Goal: Communication & Community: Answer question/provide support

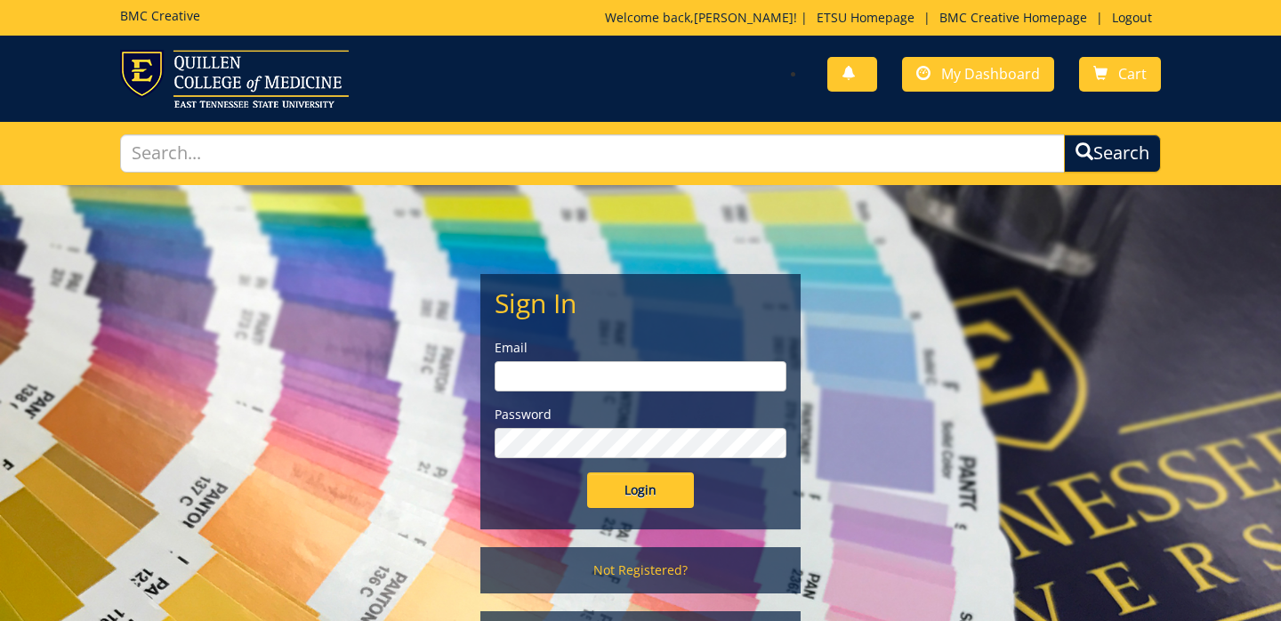
click at [577, 375] on input "email" at bounding box center [641, 376] width 292 height 30
type input "[EMAIL_ADDRESS][DOMAIN_NAME]"
click at [587, 472] on input "Login" at bounding box center [640, 490] width 107 height 36
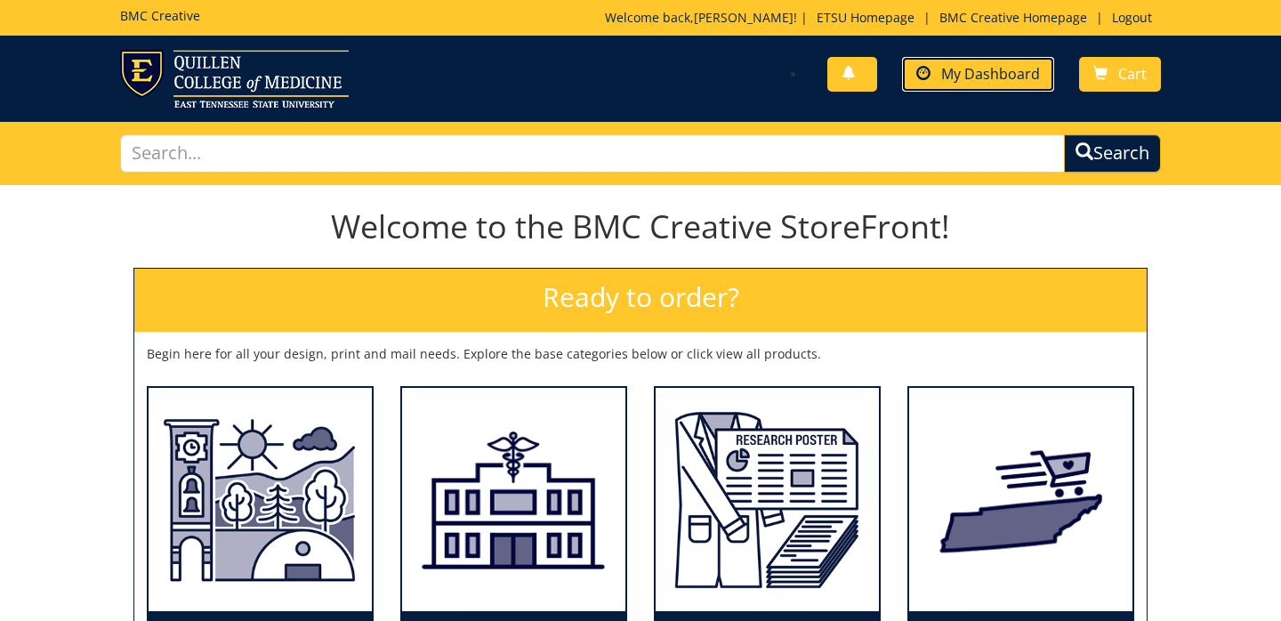
click at [979, 73] on span "My Dashboard" at bounding box center [990, 74] width 99 height 20
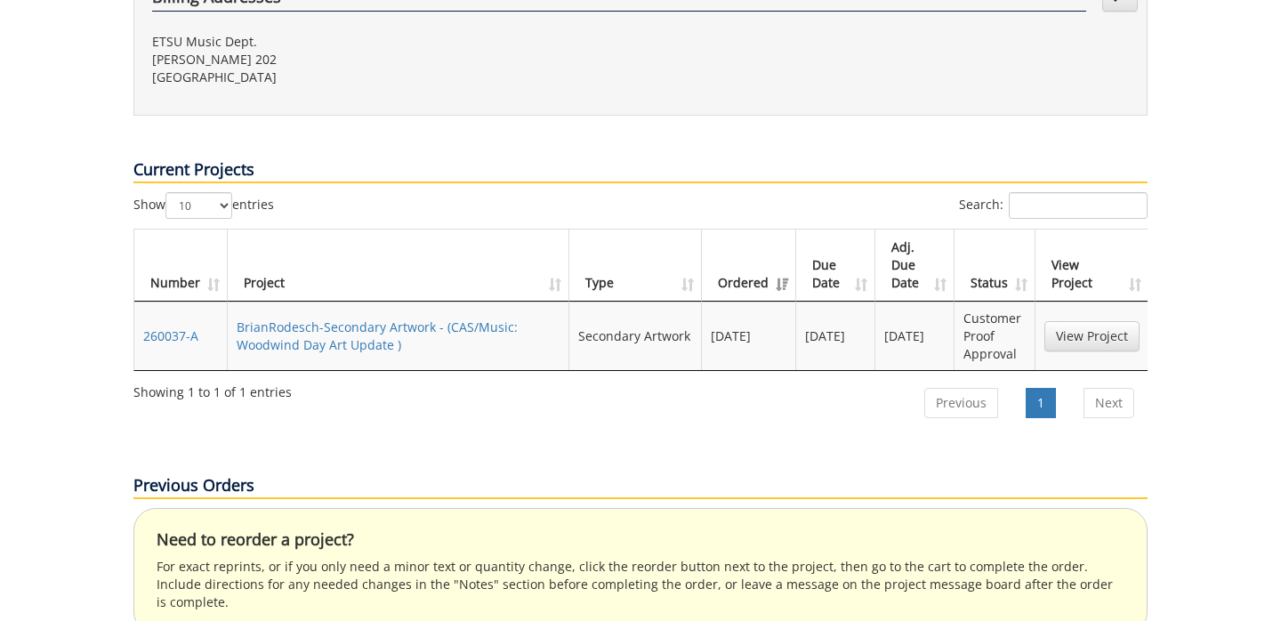
scroll to position [673, 0]
click at [356, 318] on link "BrianRodesch-Secondary Artwork - (CAS/Music: Woodwind Day Art Update )" at bounding box center [377, 335] width 281 height 35
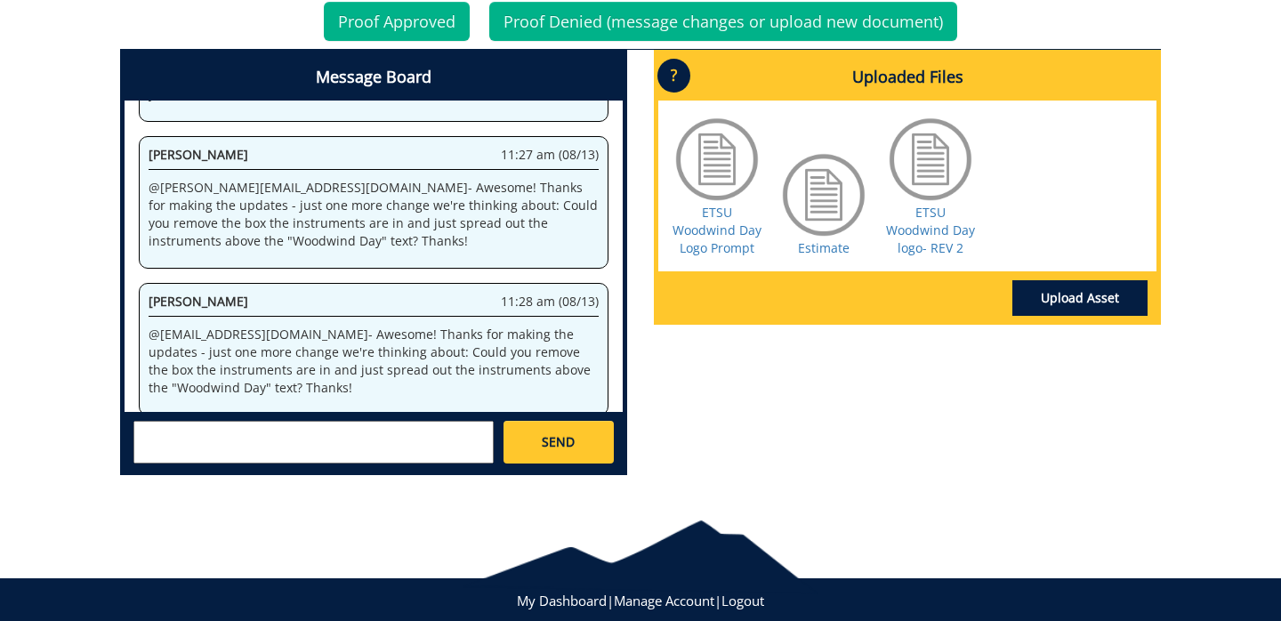
scroll to position [762, 0]
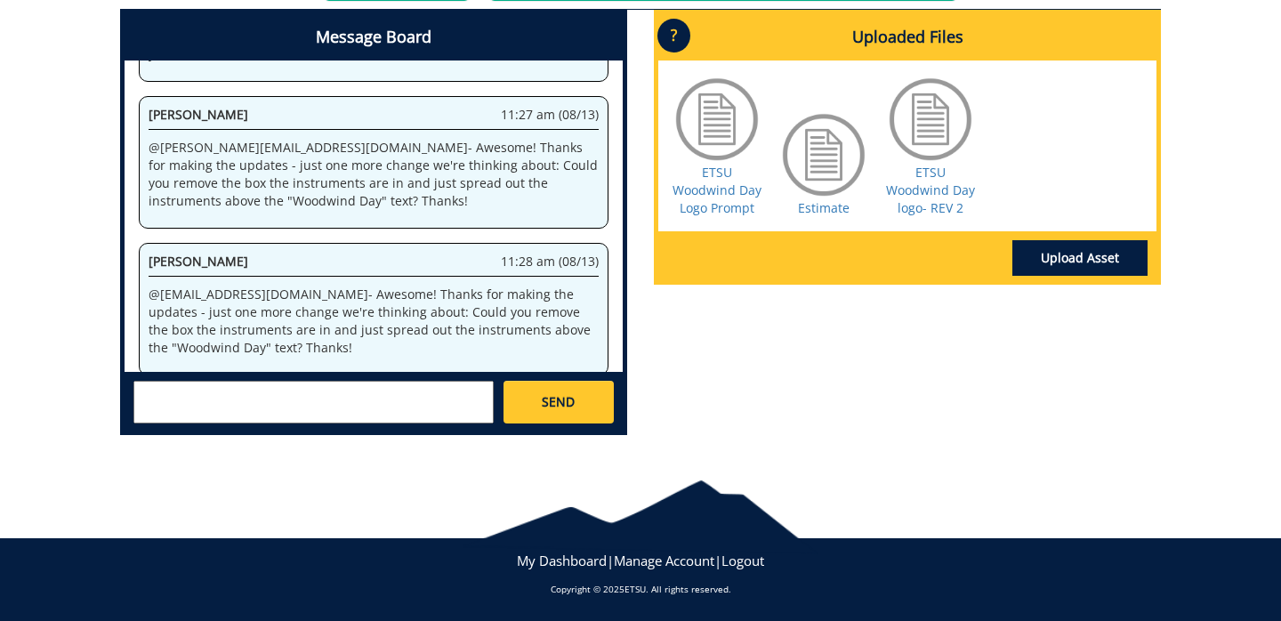
click at [276, 414] on textarea at bounding box center [313, 402] width 360 height 43
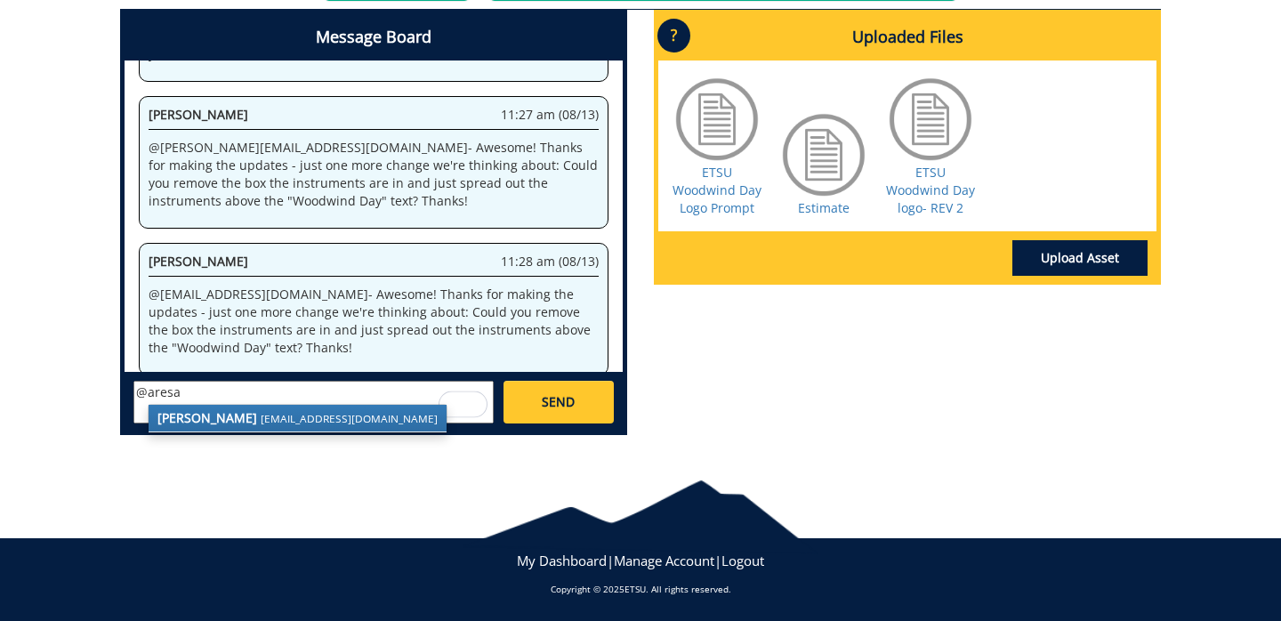
click at [207, 418] on strong "[PERSON_NAME]" at bounding box center [207, 417] width 100 height 17
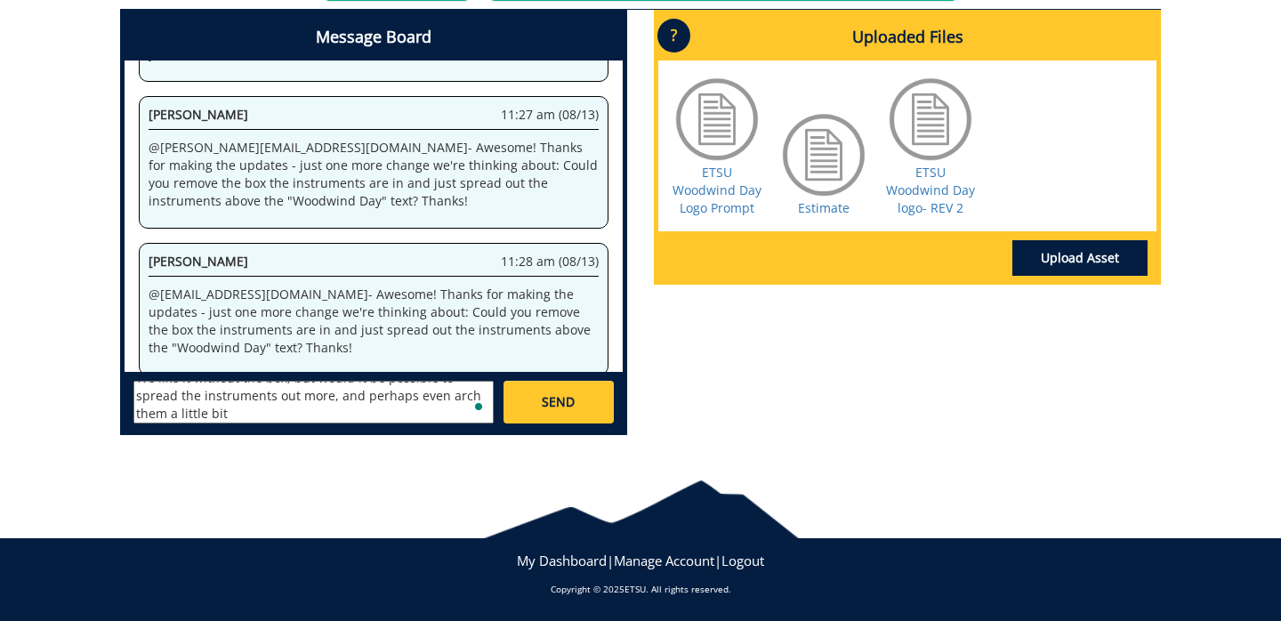
scroll to position [50, 0]
paste textarea "To enrich screen reader interactions, please activate Accessibility in Grammarl…"
click at [420, 395] on textarea "@aresam@etsu.edu - Thank you, again! We like it without the box, but would it b…" at bounding box center [313, 402] width 360 height 43
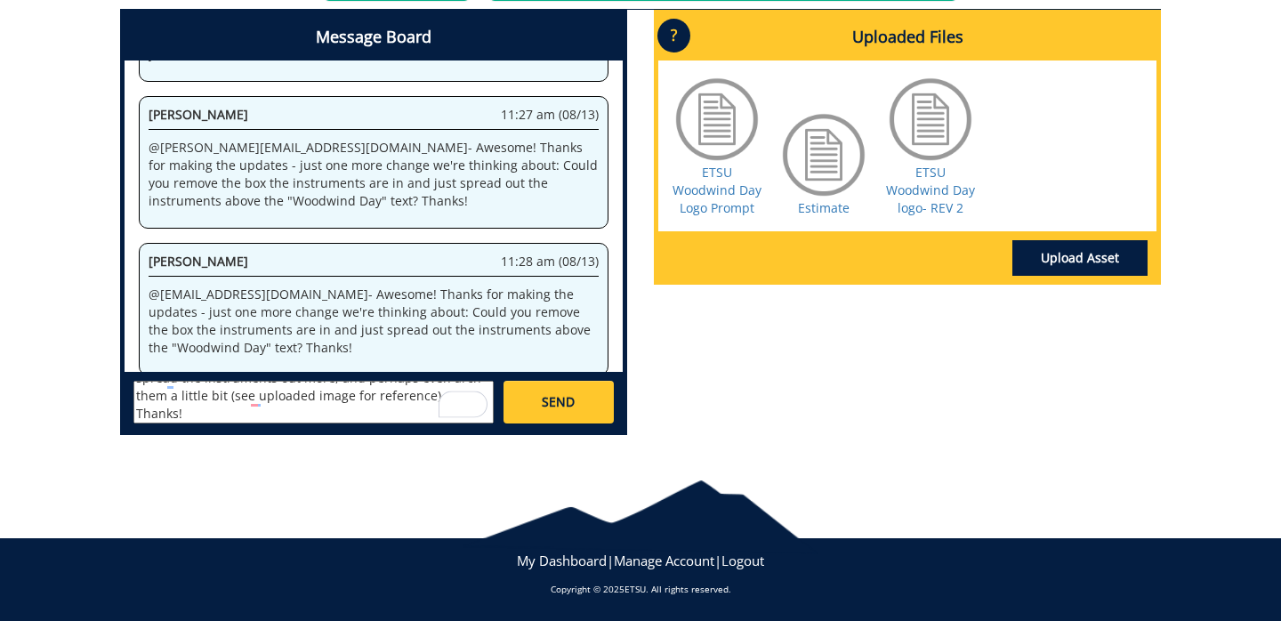
type textarea "@aresam@etsu.edu - Thank you, again! We like it without the box, but would it b…"
click at [1070, 260] on link "Upload Asset" at bounding box center [1079, 258] width 135 height 36
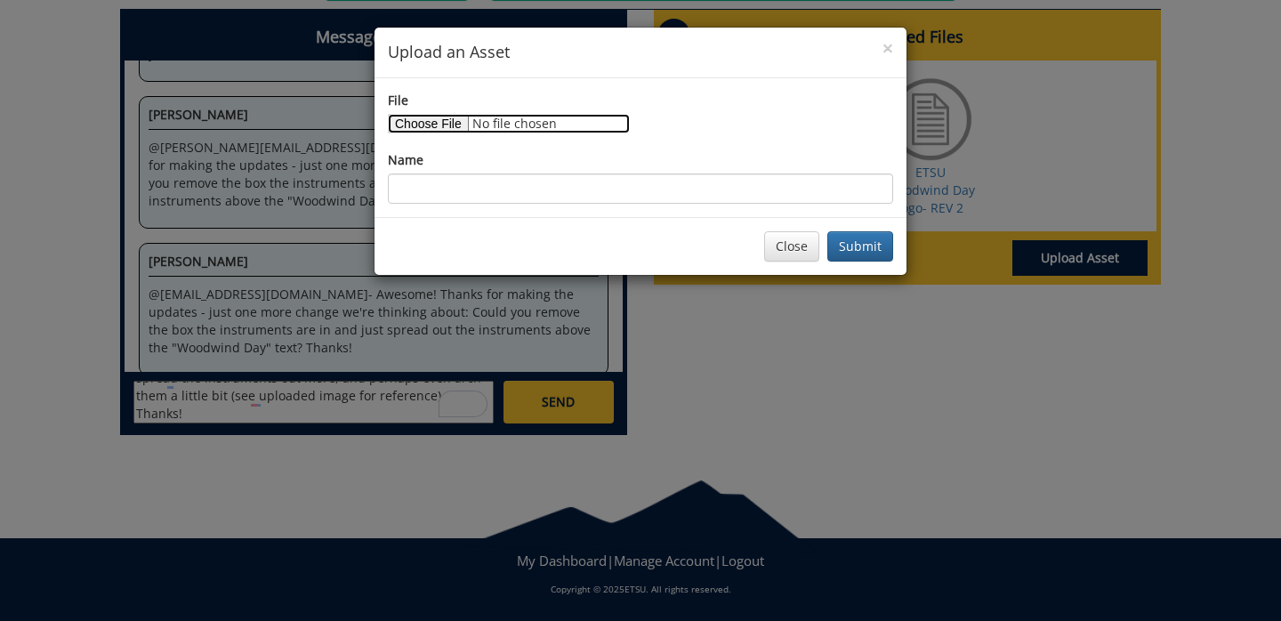
click at [446, 123] on input "File" at bounding box center [509, 124] width 242 height 20
type input "C:\fakepath\Instrument Logo example.png"
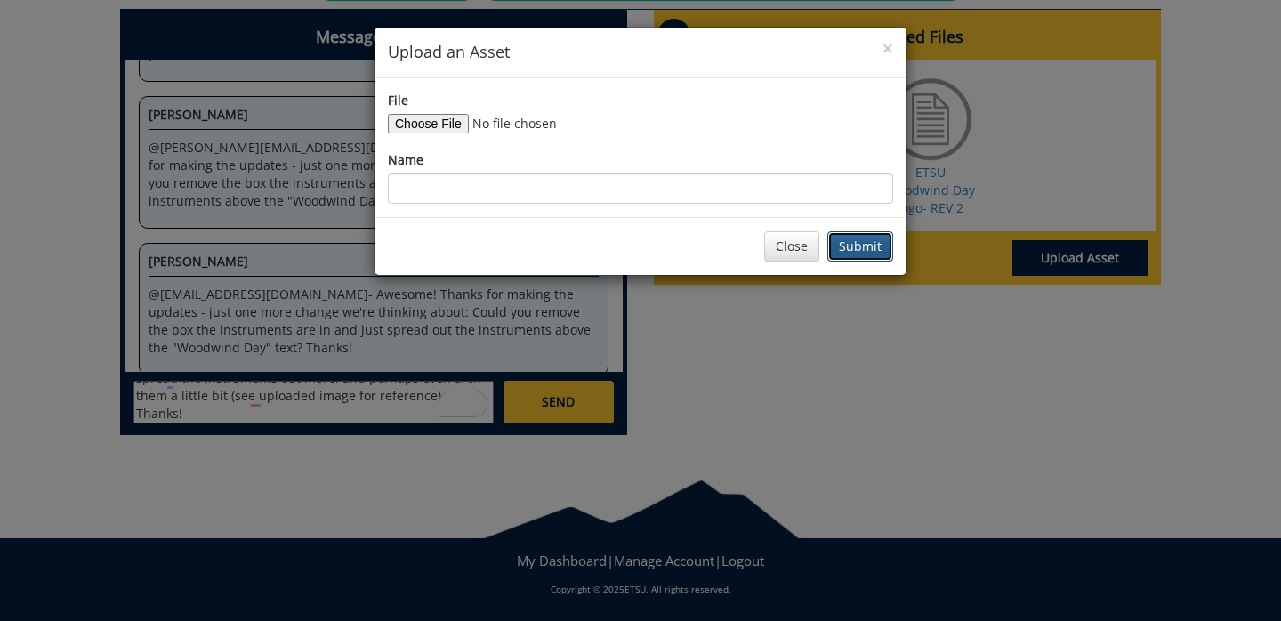
click at [860, 246] on button "Submit" at bounding box center [860, 246] width 66 height 30
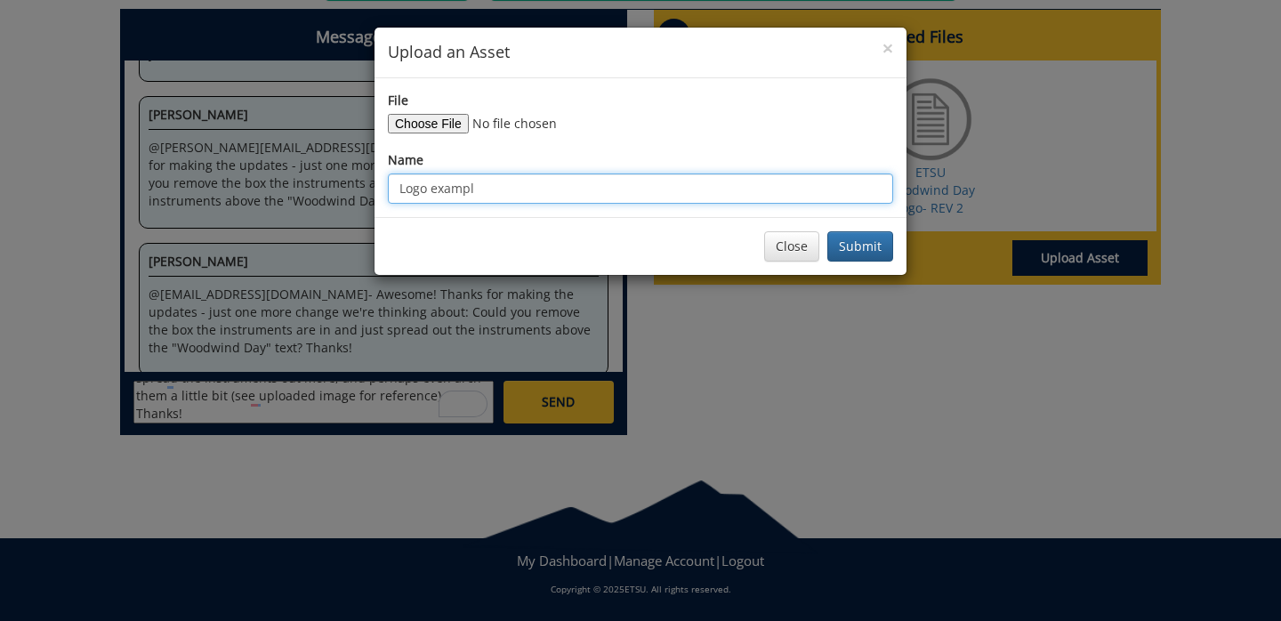
type input "Logo example"
click at [827, 231] on button "Submit" at bounding box center [860, 246] width 66 height 30
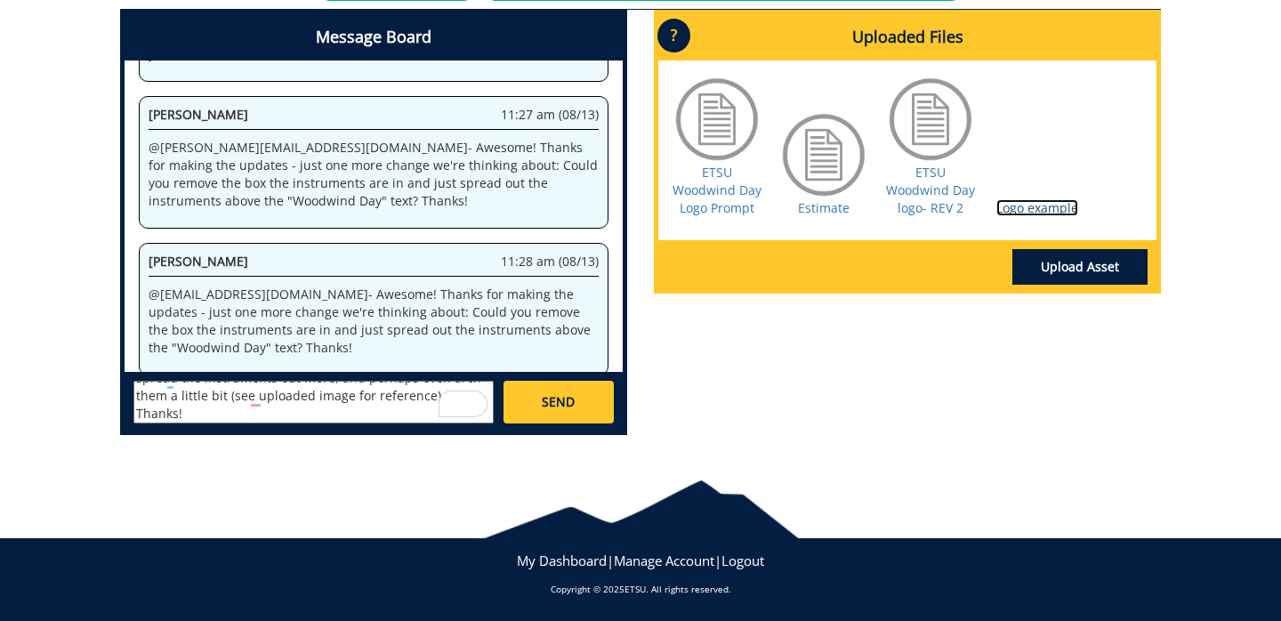
click at [1027, 208] on link "Logo example" at bounding box center [1037, 207] width 82 height 17
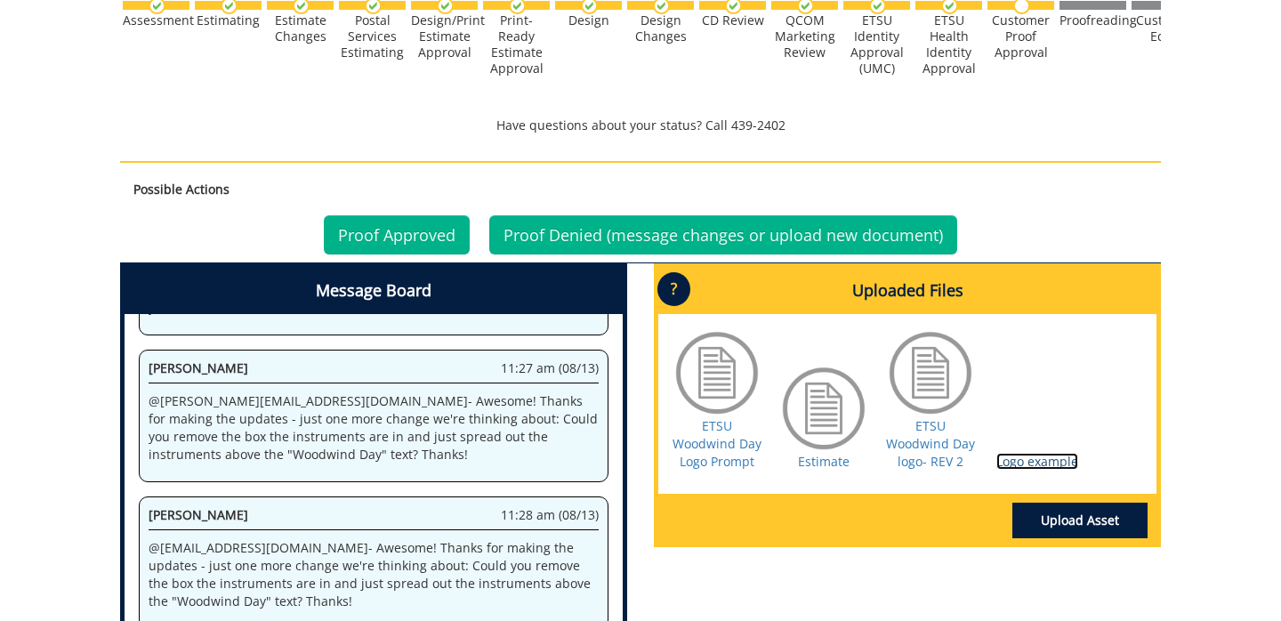
scroll to position [762, 0]
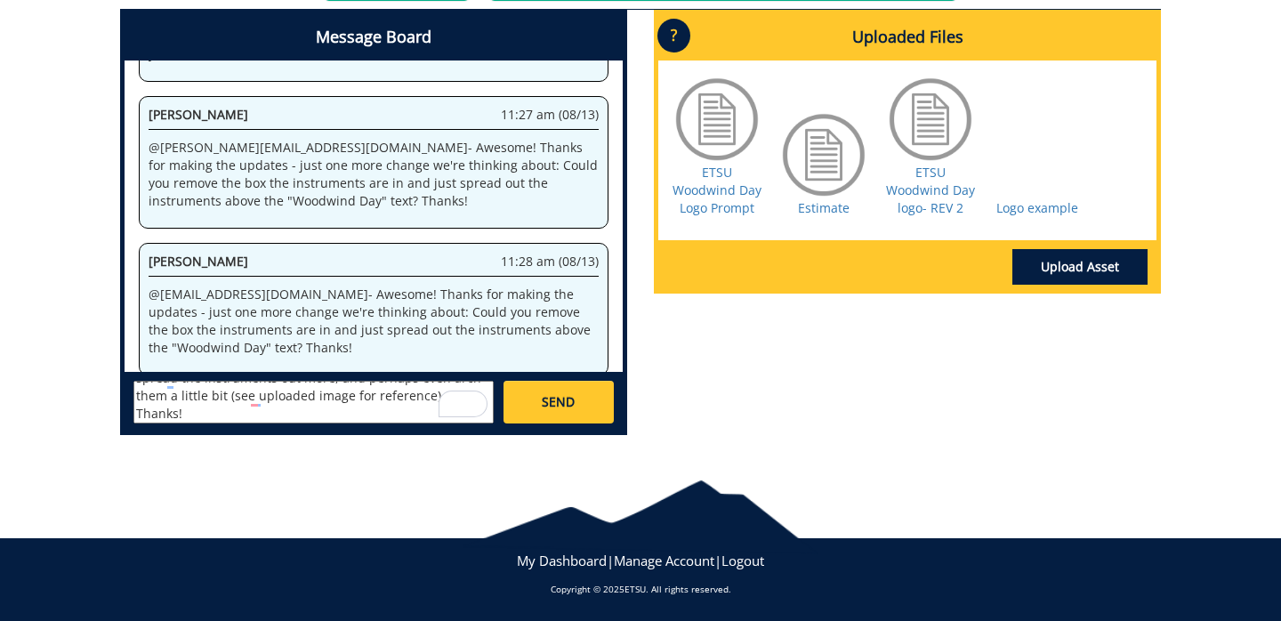
click at [1027, 144] on div at bounding box center [1037, 154] width 89 height 89
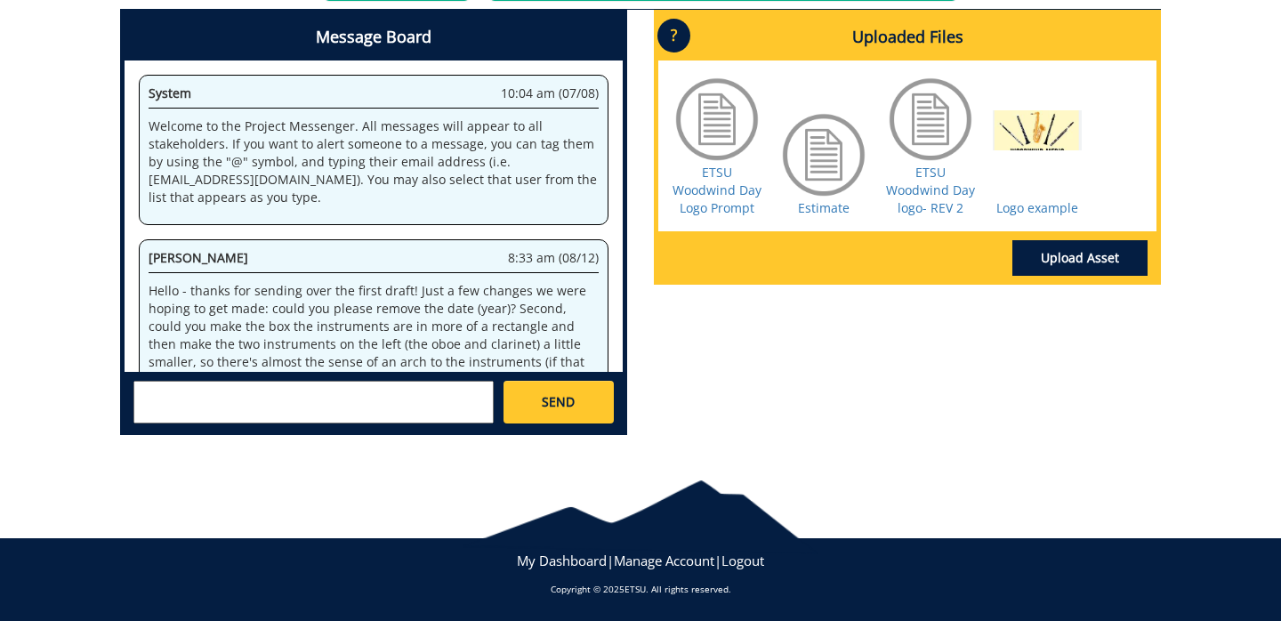
scroll to position [677, 0]
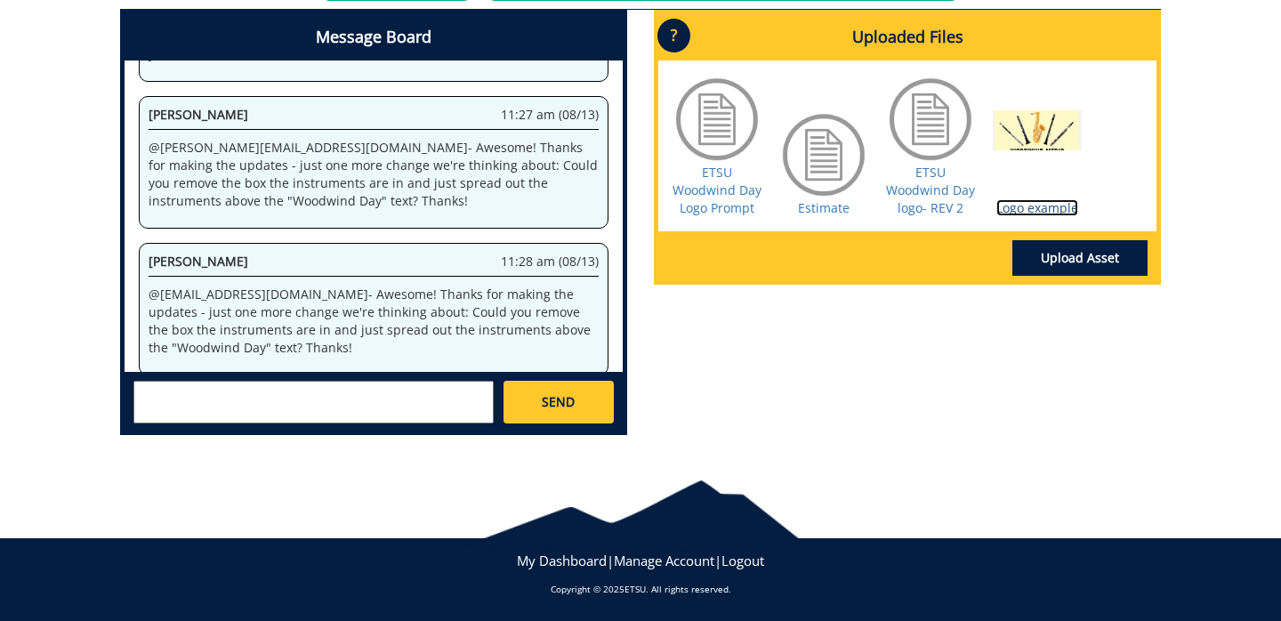
click at [1032, 206] on link "Logo example" at bounding box center [1037, 207] width 82 height 17
click at [209, 400] on textarea at bounding box center [313, 402] width 360 height 43
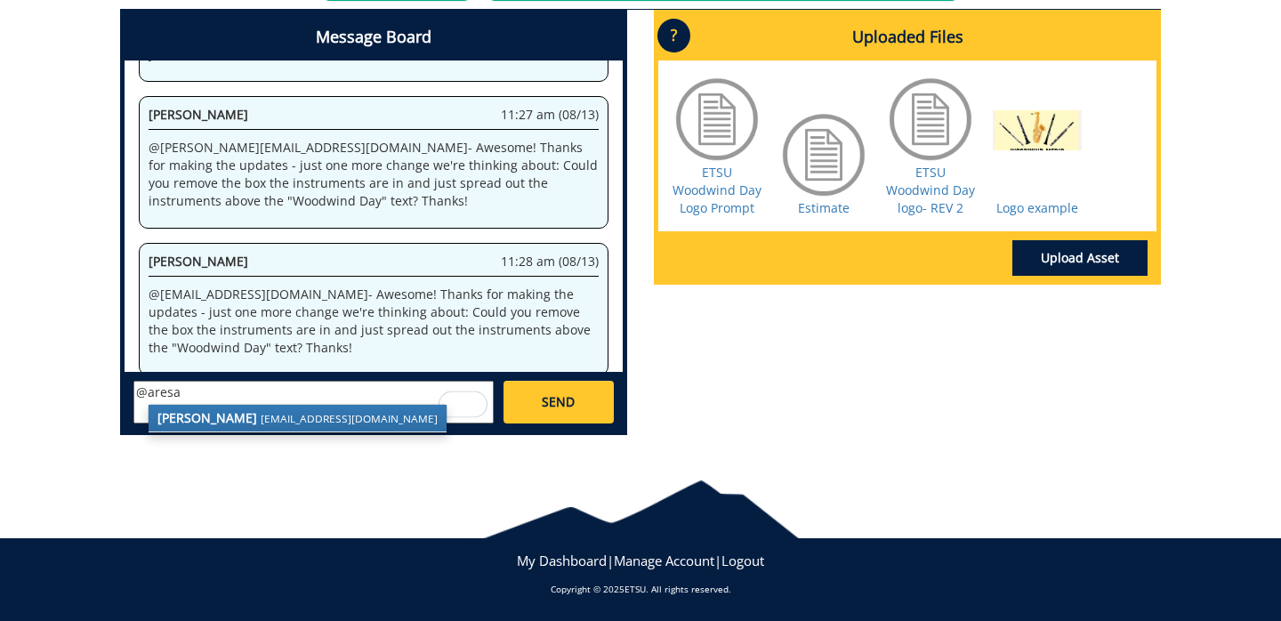
click at [222, 424] on strong "[PERSON_NAME]" at bounding box center [207, 417] width 100 height 17
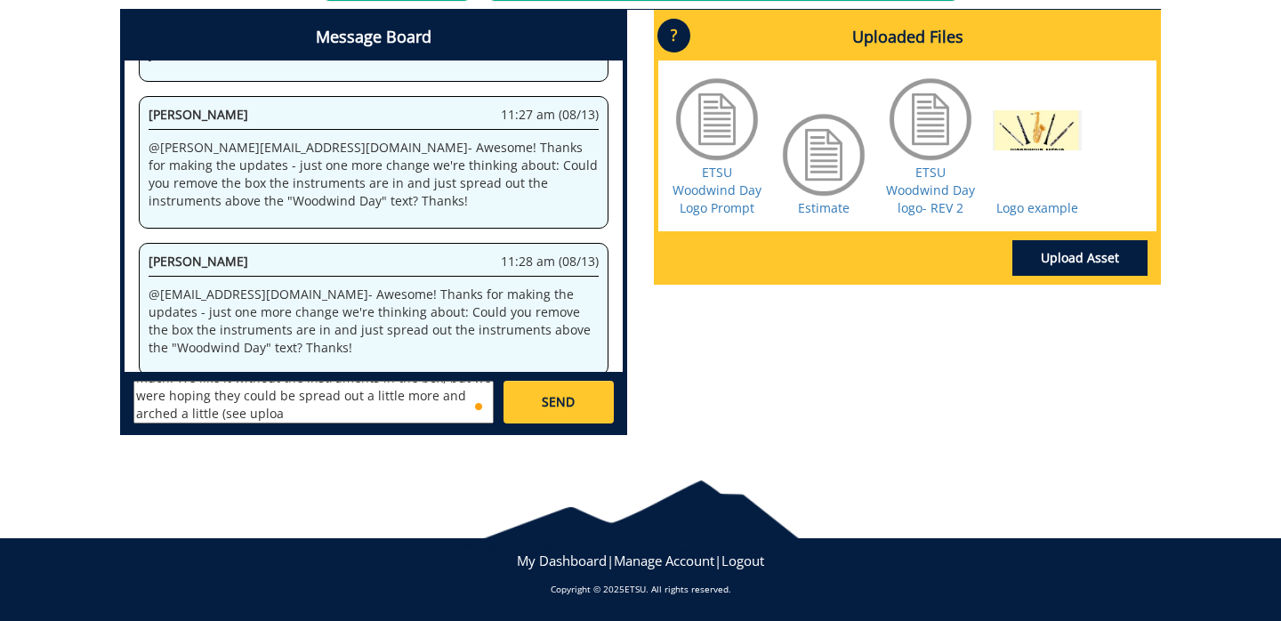
scroll to position [32, 0]
type textarea "@[EMAIL_ADDRESS][DOMAIN_NAME] - Again, thank you so much. We like it without th…"
click at [584, 396] on link "SEND" at bounding box center [559, 402] width 110 height 43
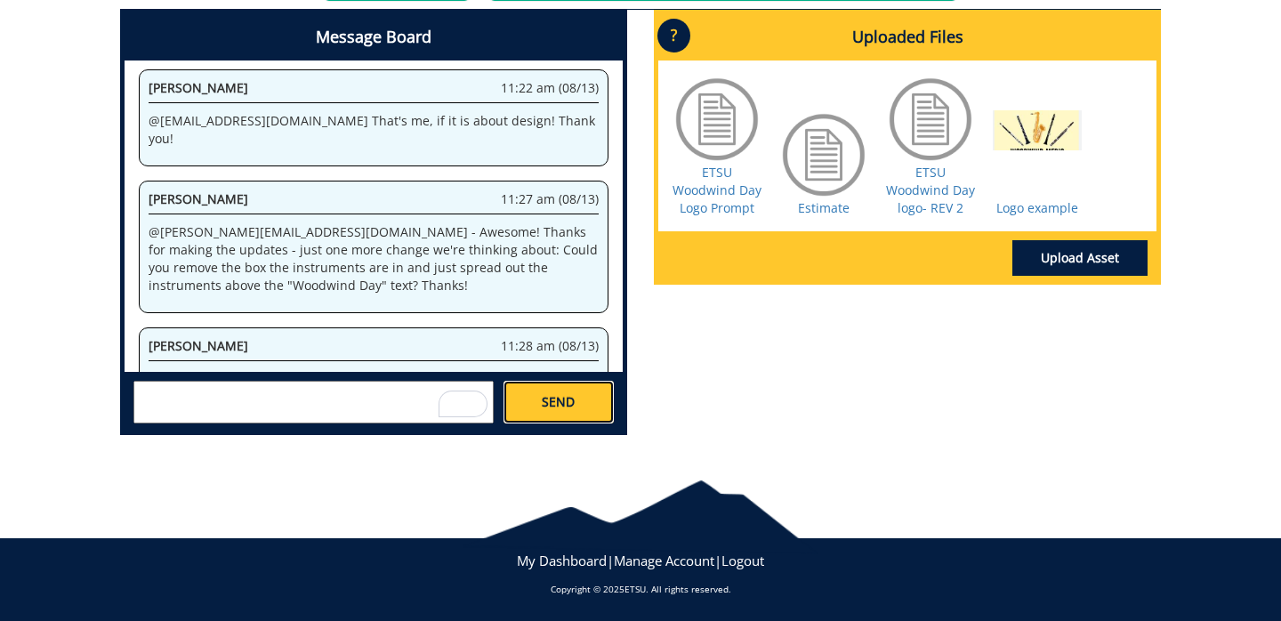
scroll to position [9631, 0]
